Goal: Task Accomplishment & Management: Use online tool/utility

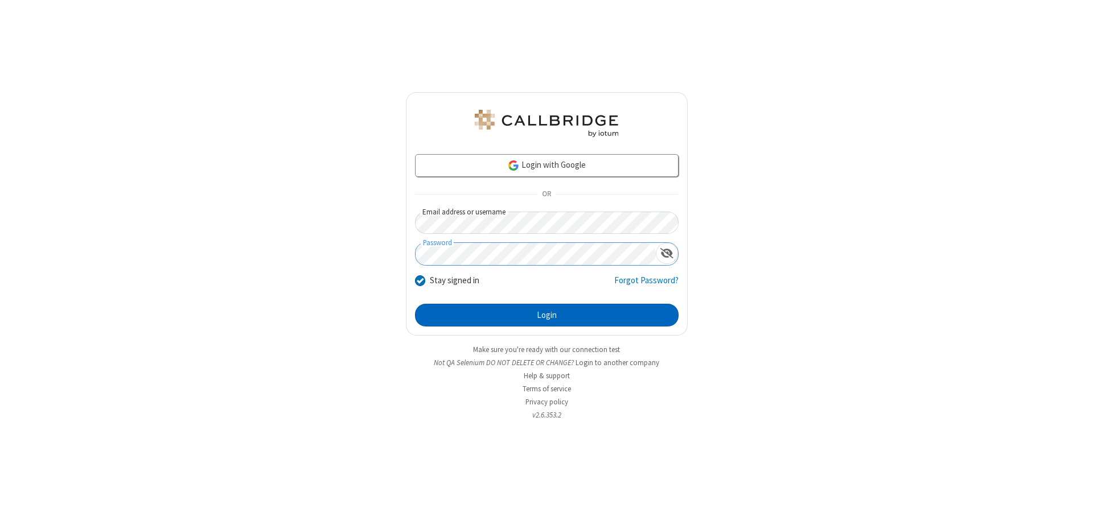
click at [546, 315] on button "Login" at bounding box center [546, 315] width 263 height 23
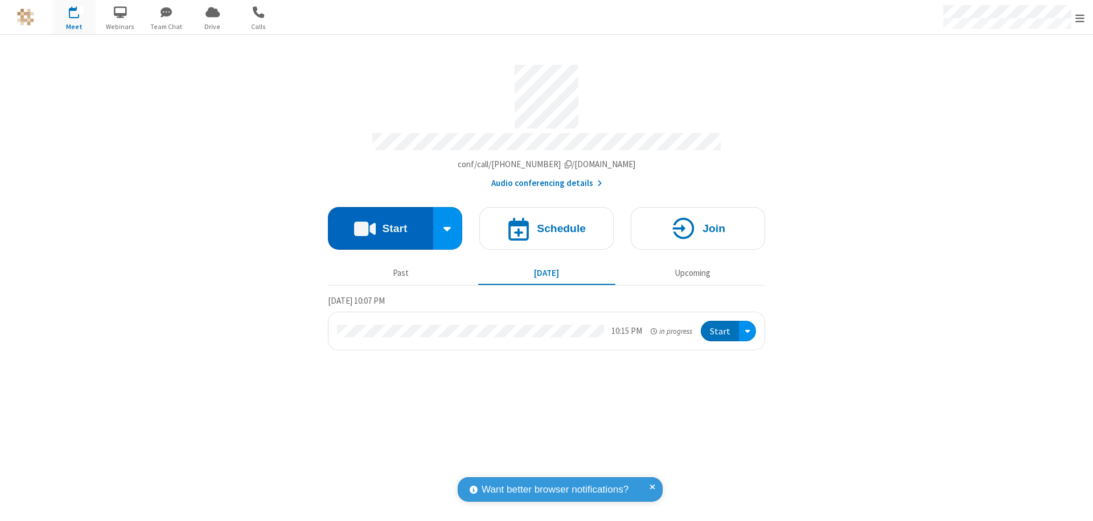
click at [380, 223] on button "Start" at bounding box center [380, 228] width 105 height 43
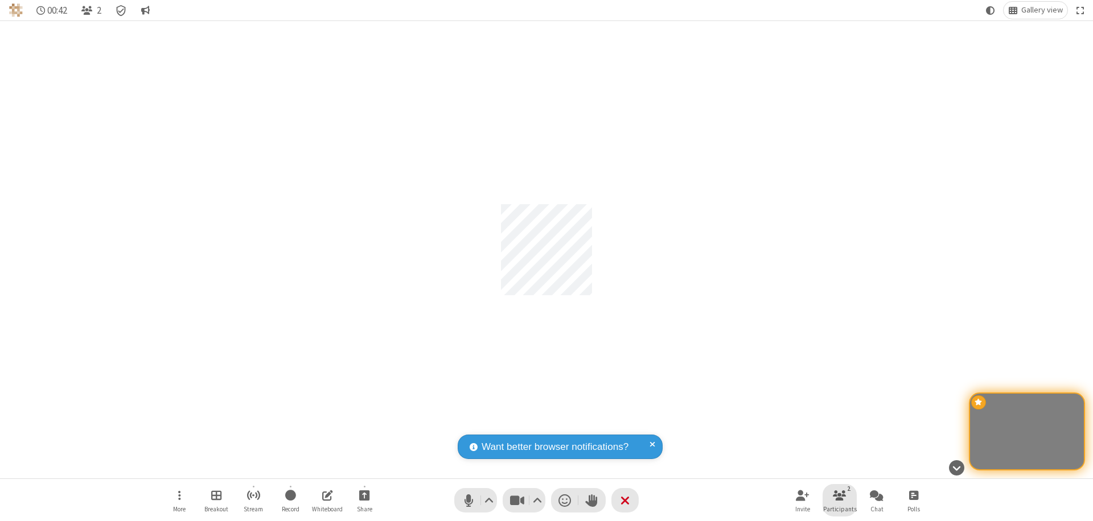
click at [839, 509] on span "Participants" at bounding box center [840, 509] width 34 height 7
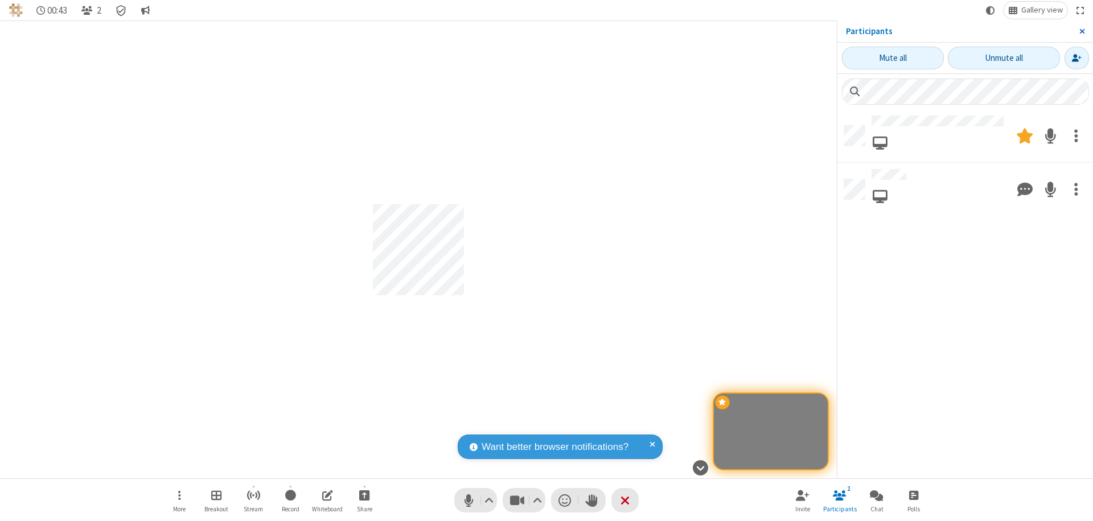
click at [1081, 31] on span "Close sidebar" at bounding box center [1082, 31] width 6 height 9
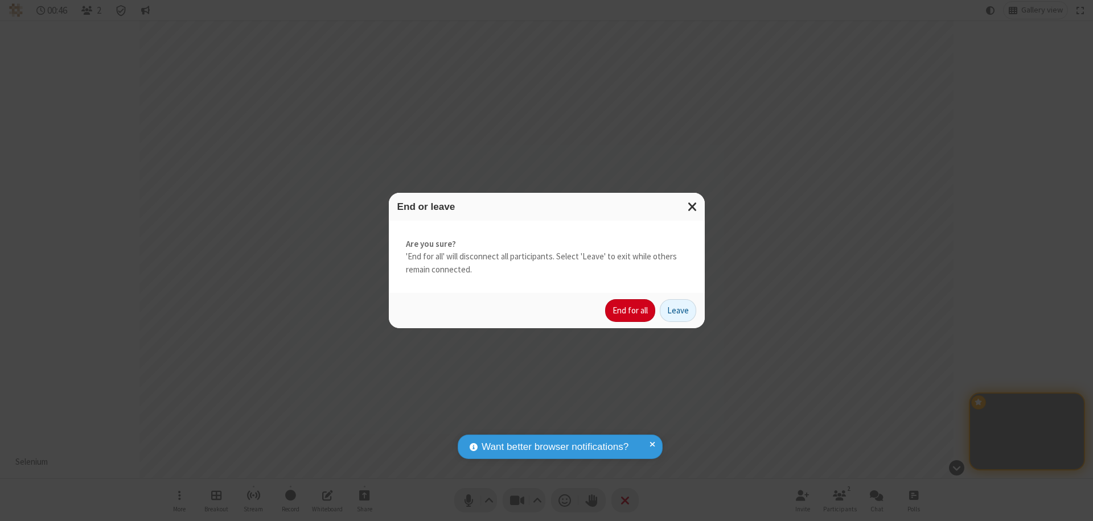
click at [631, 311] on button "End for all" at bounding box center [630, 310] width 50 height 23
